Goal: Transaction & Acquisition: Book appointment/travel/reservation

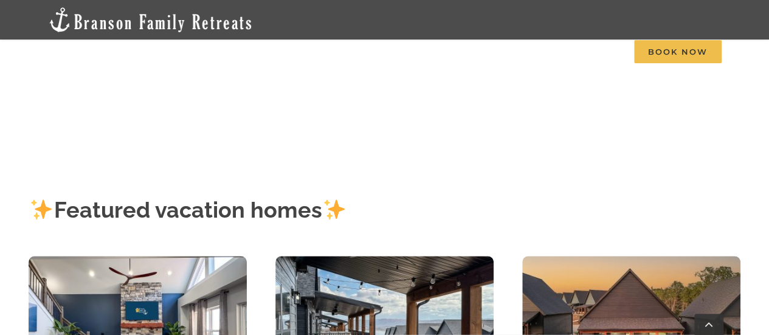
scroll to position [222, 0]
click at [0, 0] on span "4 to 5 Bedrooms" at bounding box center [0, 0] width 0 height 0
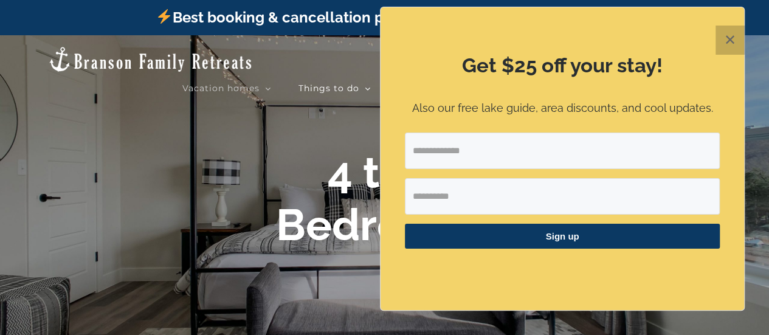
click at [729, 39] on button "✕" at bounding box center [730, 40] width 29 height 29
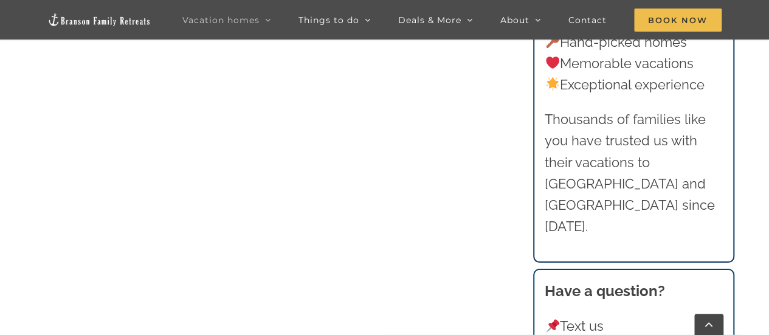
scroll to position [861, 0]
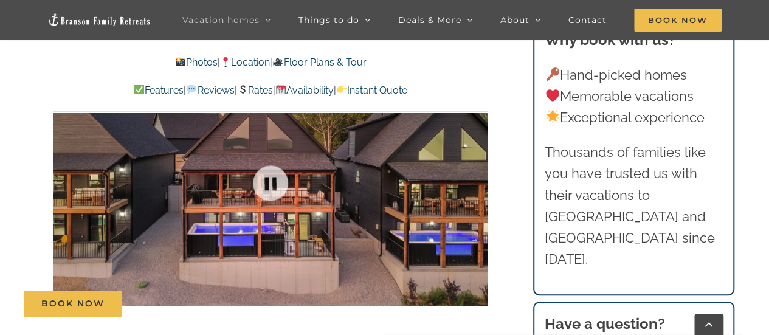
scroll to position [766, 0]
click at [272, 175] on link at bounding box center [270, 182] width 49 height 49
click at [268, 184] on link at bounding box center [270, 182] width 49 height 49
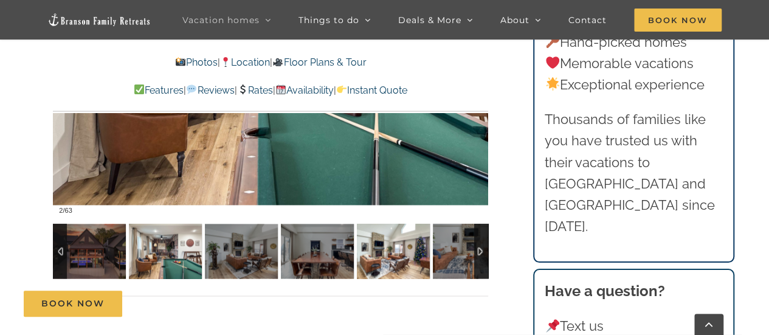
scroll to position [910, 0]
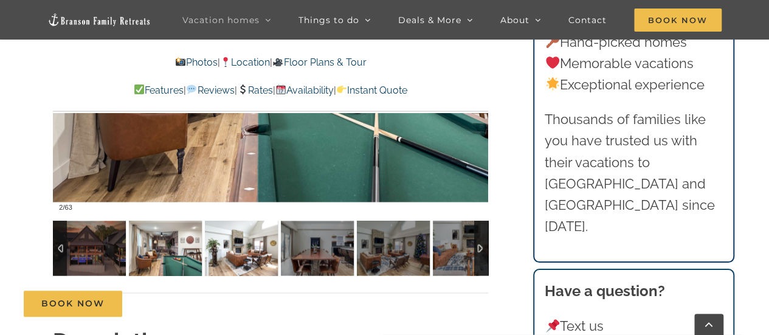
click at [244, 240] on img at bounding box center [241, 248] width 73 height 55
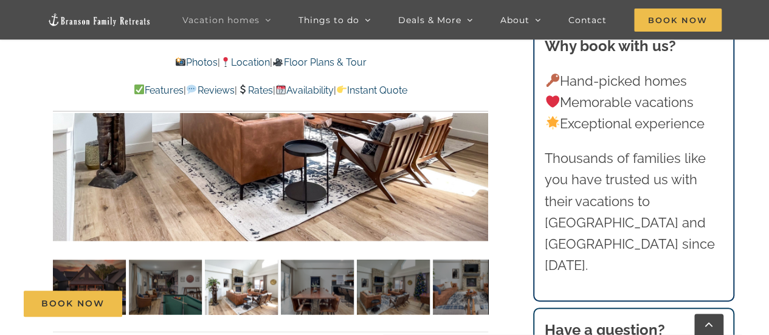
scroll to position [872, 0]
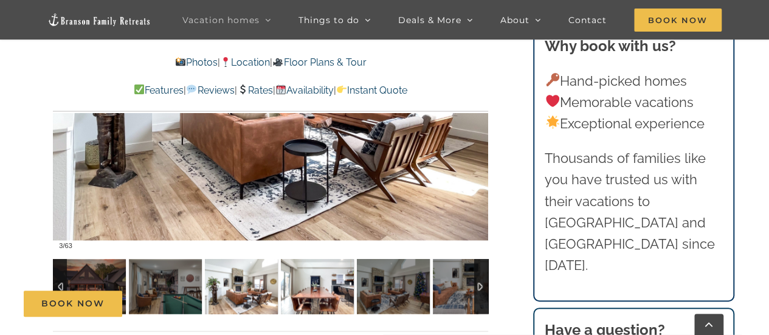
click at [312, 280] on img at bounding box center [317, 286] width 73 height 55
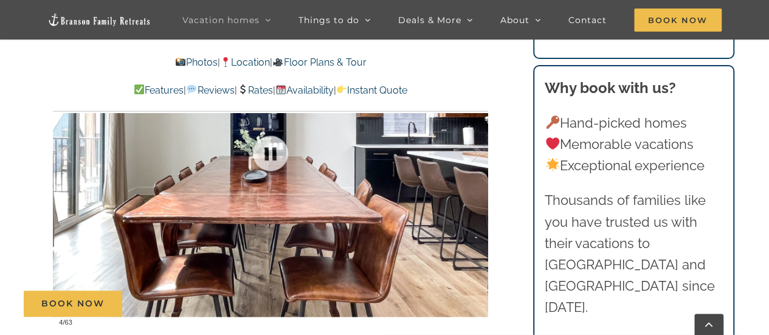
scroll to position [871, 0]
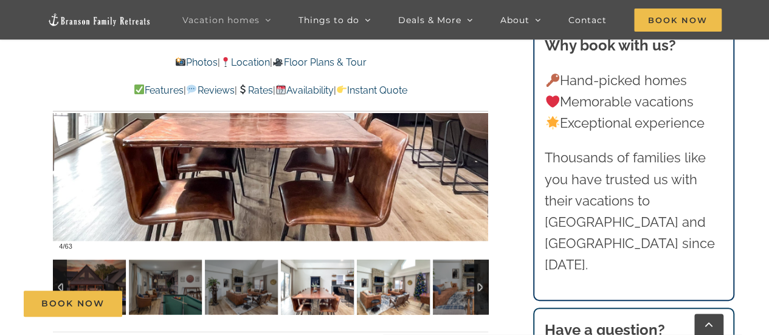
click at [376, 281] on img at bounding box center [393, 287] width 73 height 55
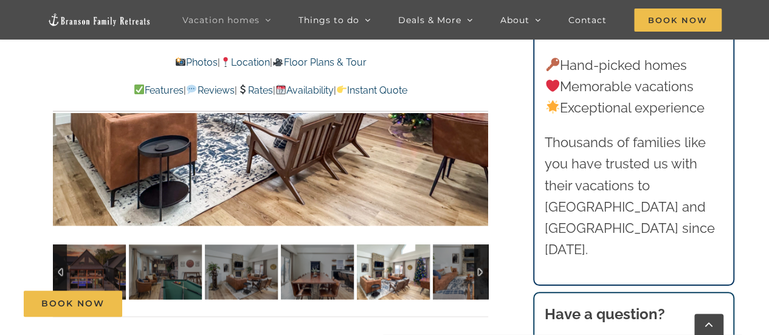
scroll to position [887, 0]
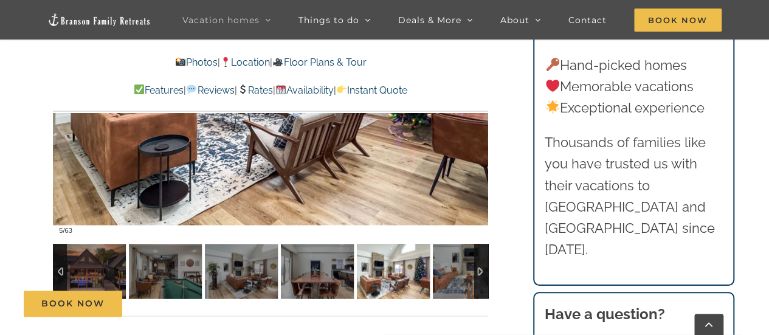
click at [480, 268] on div at bounding box center [481, 271] width 14 height 55
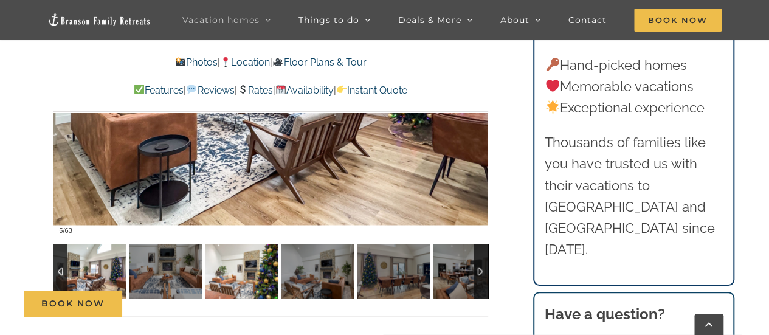
click at [249, 275] on img at bounding box center [241, 271] width 73 height 55
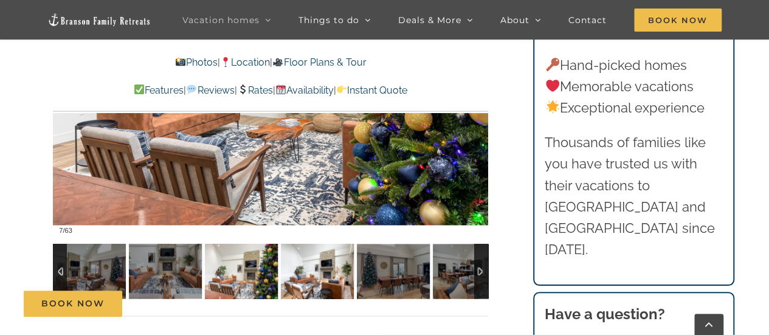
click at [299, 272] on img at bounding box center [317, 271] width 73 height 55
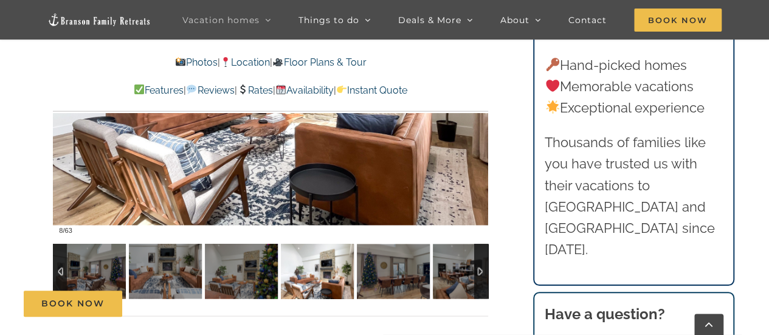
click at [487, 271] on div at bounding box center [481, 271] width 14 height 55
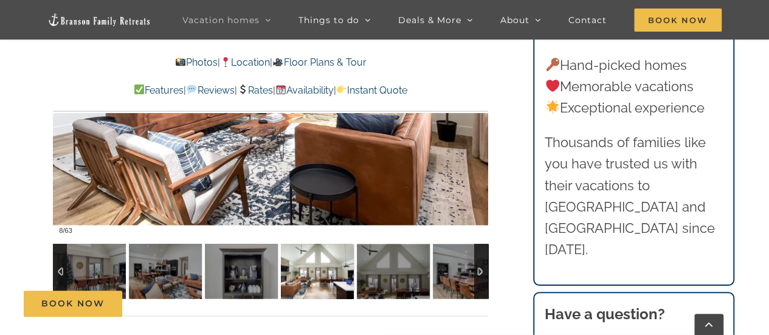
click at [310, 278] on img at bounding box center [317, 271] width 73 height 55
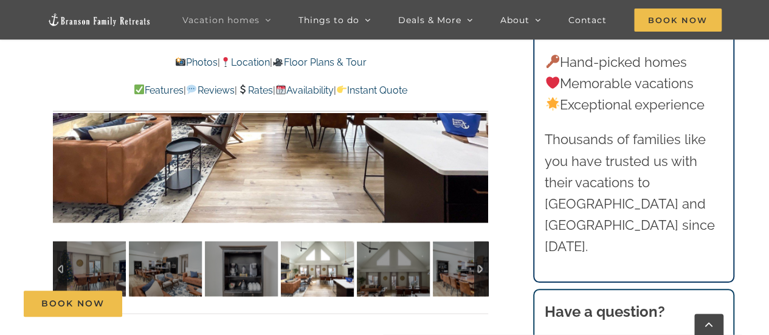
scroll to position [890, 0]
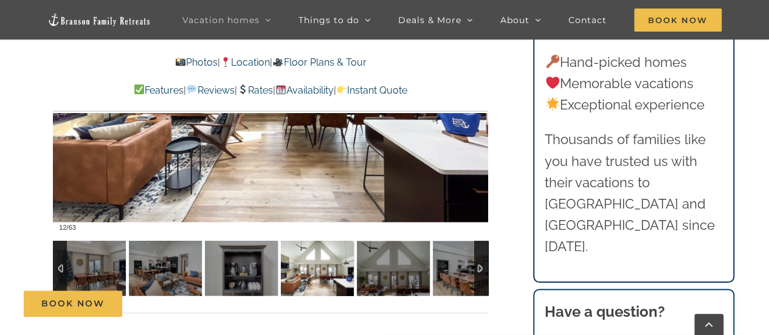
click at [480, 268] on div at bounding box center [481, 268] width 14 height 55
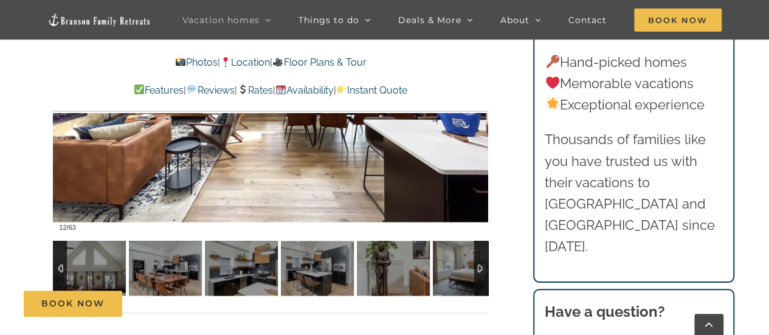
click at [480, 268] on div at bounding box center [481, 268] width 14 height 55
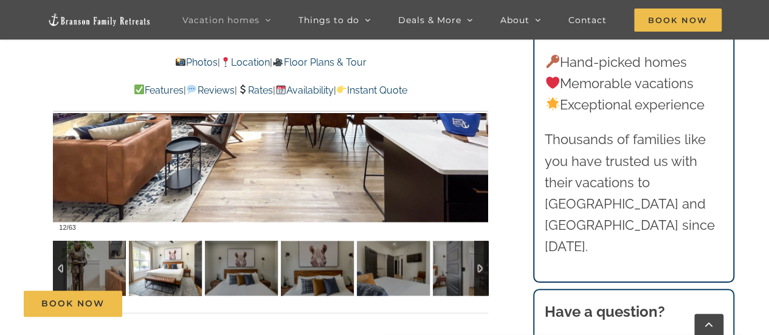
click at [182, 275] on img at bounding box center [165, 268] width 73 height 55
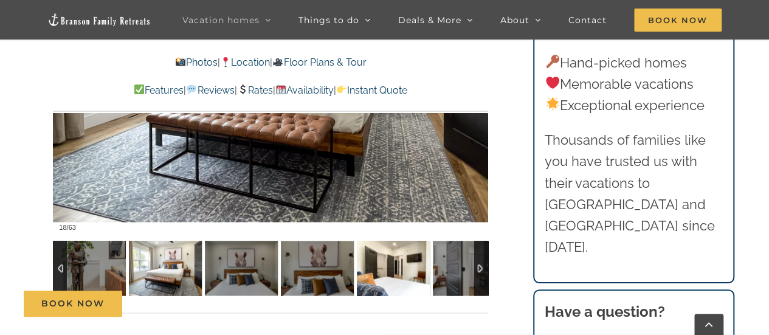
click at [396, 261] on img at bounding box center [393, 268] width 73 height 55
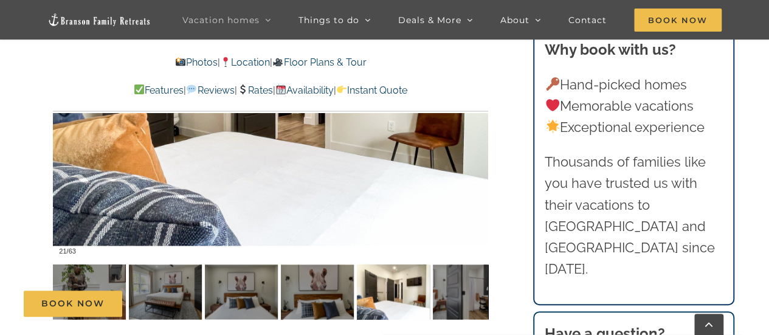
scroll to position [870, 0]
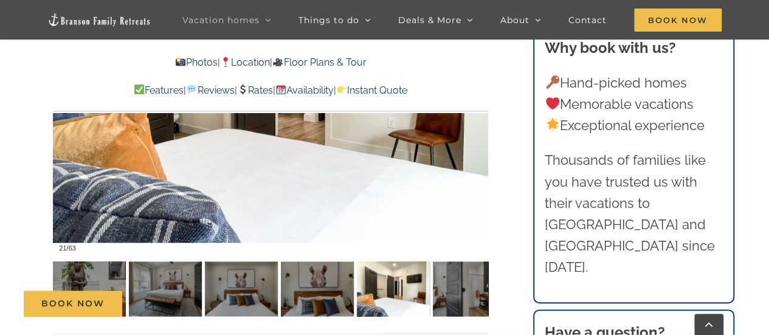
click at [449, 294] on div "Book Now" at bounding box center [393, 304] width 739 height 26
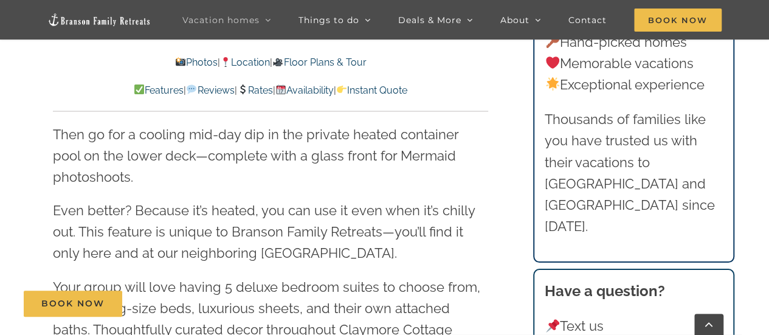
scroll to position [1291, 0]
click at [257, 89] on link "Rates" at bounding box center [255, 91] width 36 height 12
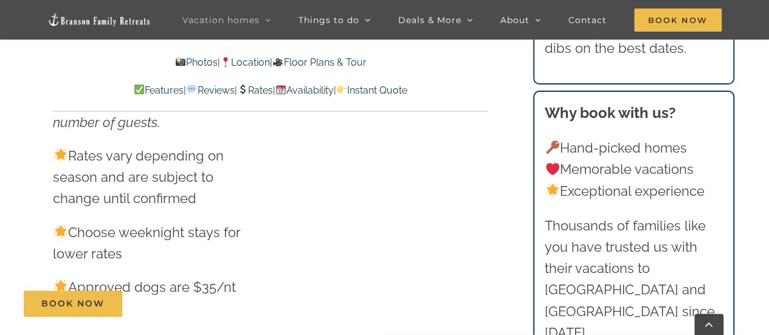
scroll to position [7440, 0]
click at [88, 308] on span "Book Now" at bounding box center [72, 304] width 63 height 10
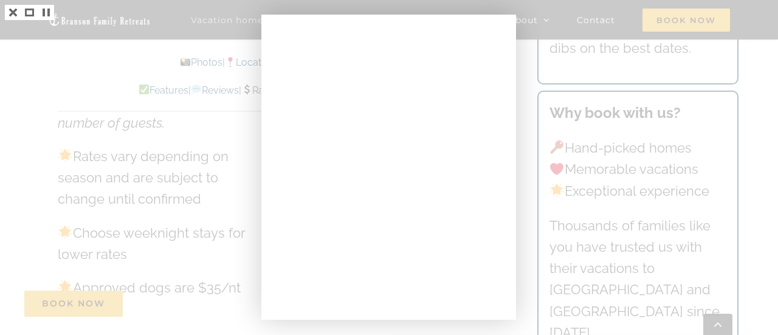
click at [569, 61] on div at bounding box center [389, 167] width 778 height 335
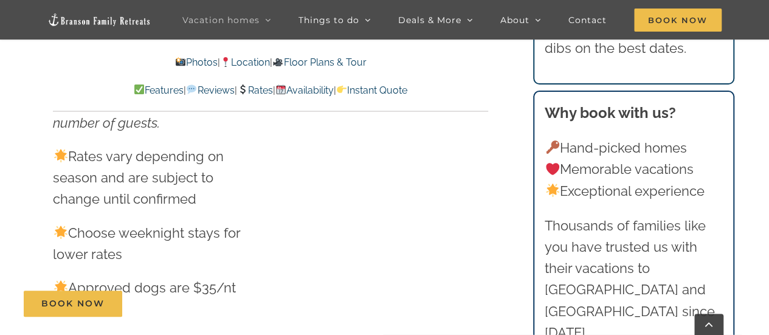
click at [255, 88] on link "Rates" at bounding box center [255, 91] width 36 height 12
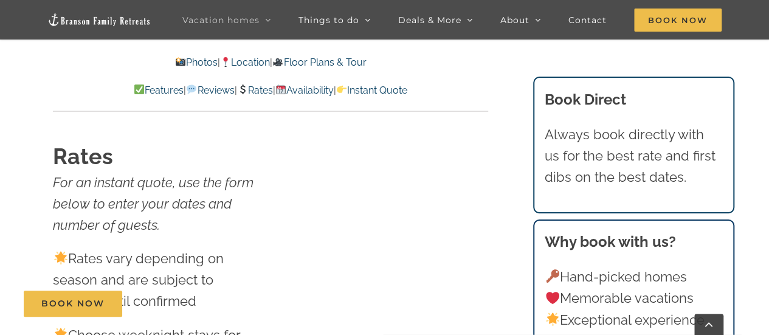
scroll to position [7337, 0]
click at [407, 91] on link "Instant Quote" at bounding box center [371, 91] width 71 height 12
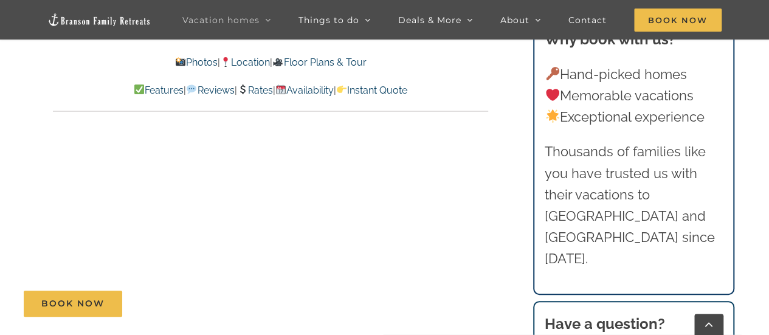
scroll to position [7958, 0]
